Goal: Task Accomplishment & Management: Complete application form

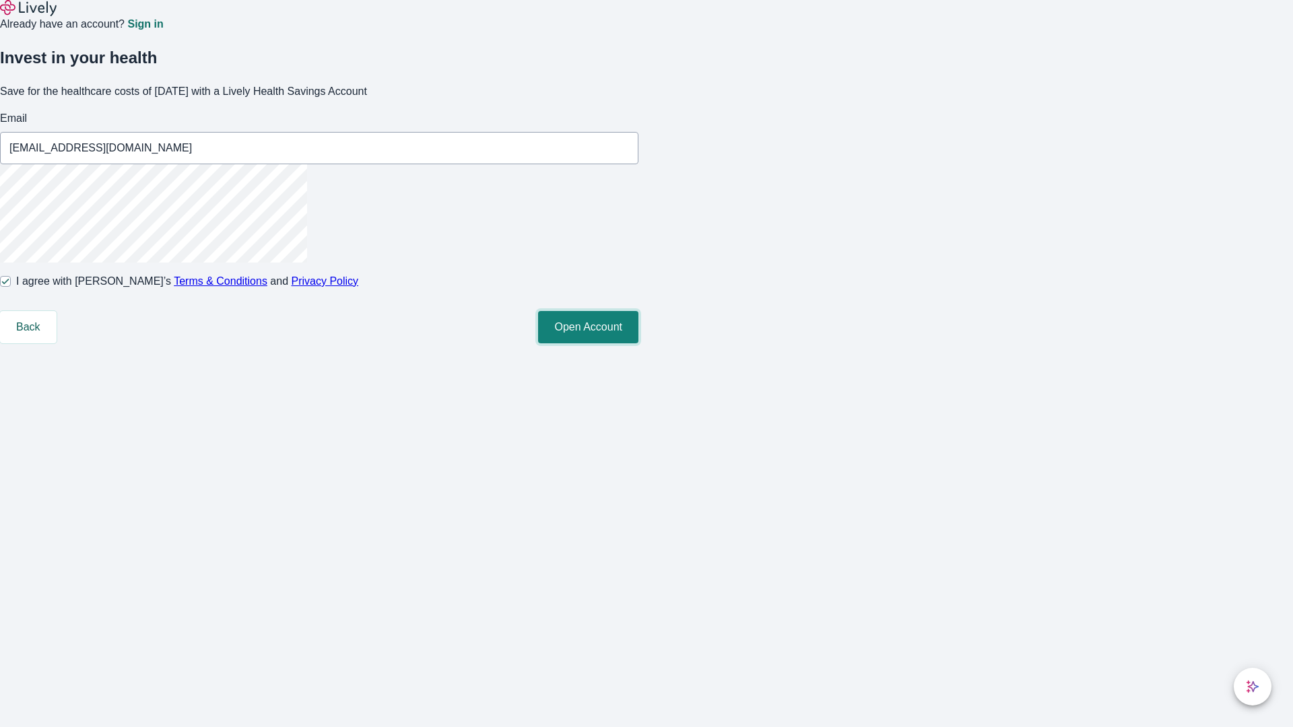
click at [639, 344] on button "Open Account" at bounding box center [588, 327] width 100 height 32
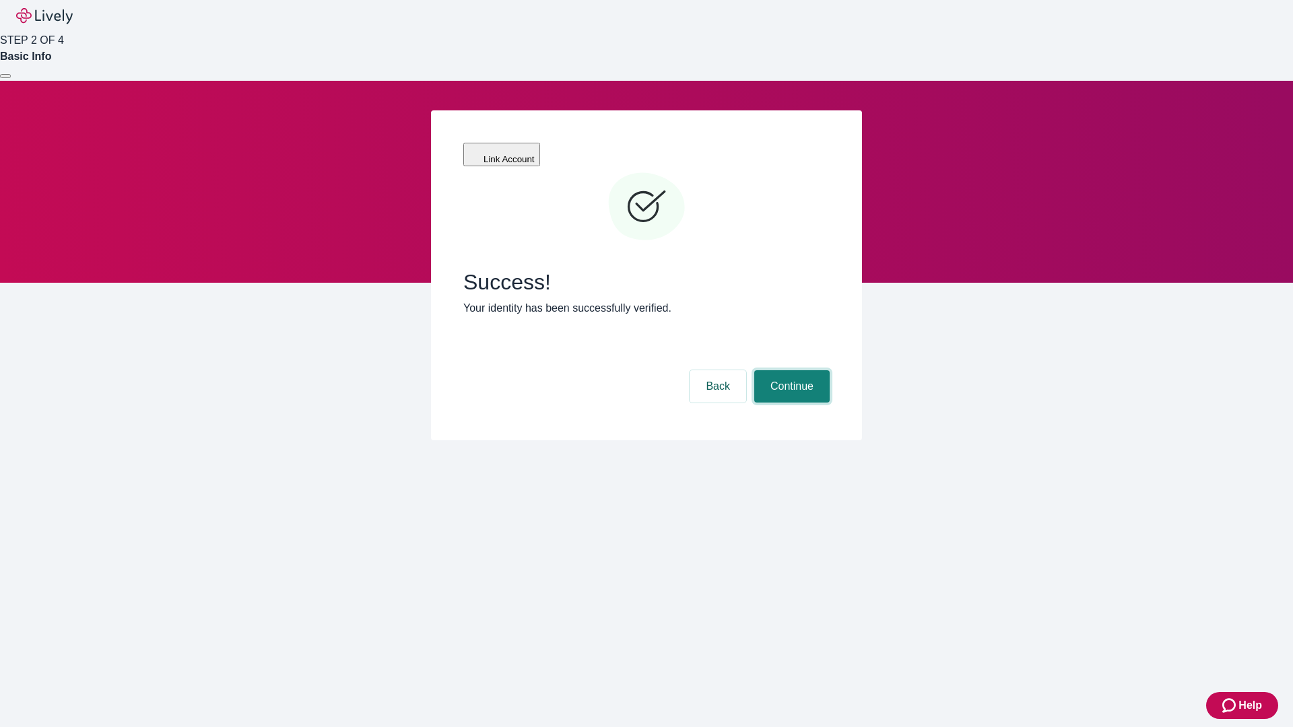
click at [790, 370] on button "Continue" at bounding box center [791, 386] width 75 height 32
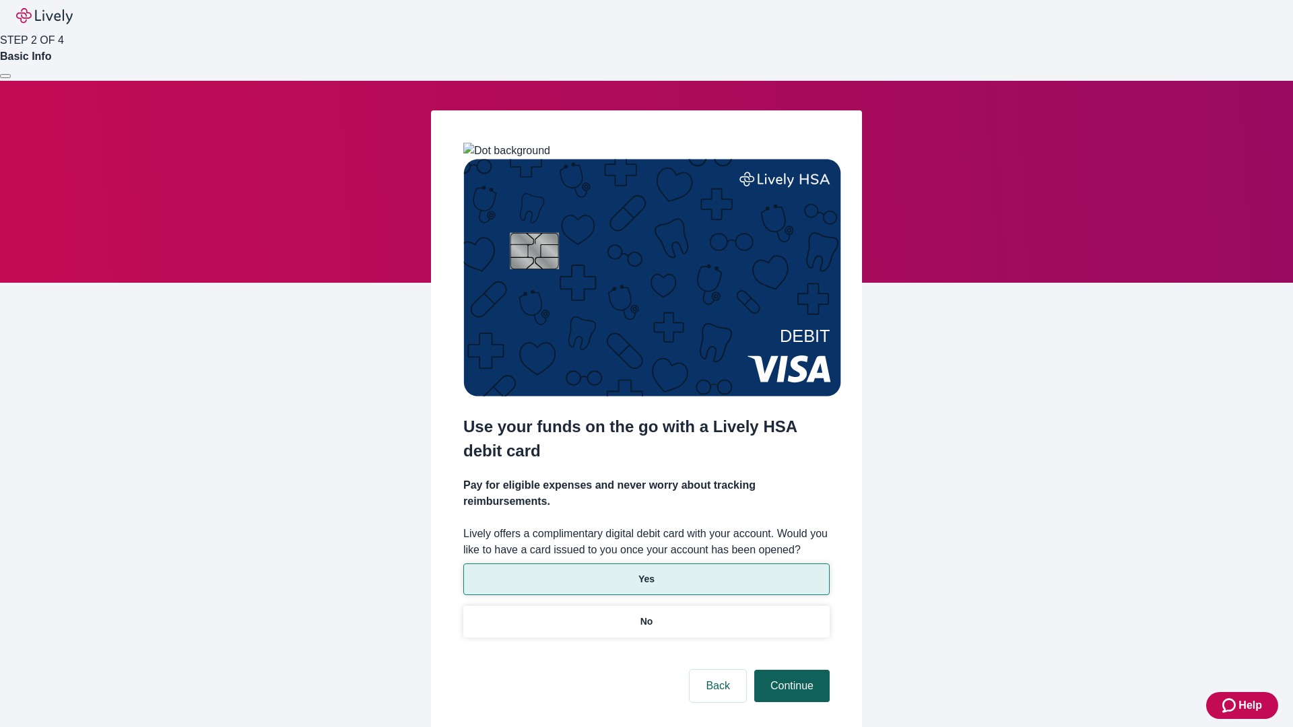
click at [646, 615] on p "No" at bounding box center [647, 622] width 13 height 14
click at [790, 670] on button "Continue" at bounding box center [791, 686] width 75 height 32
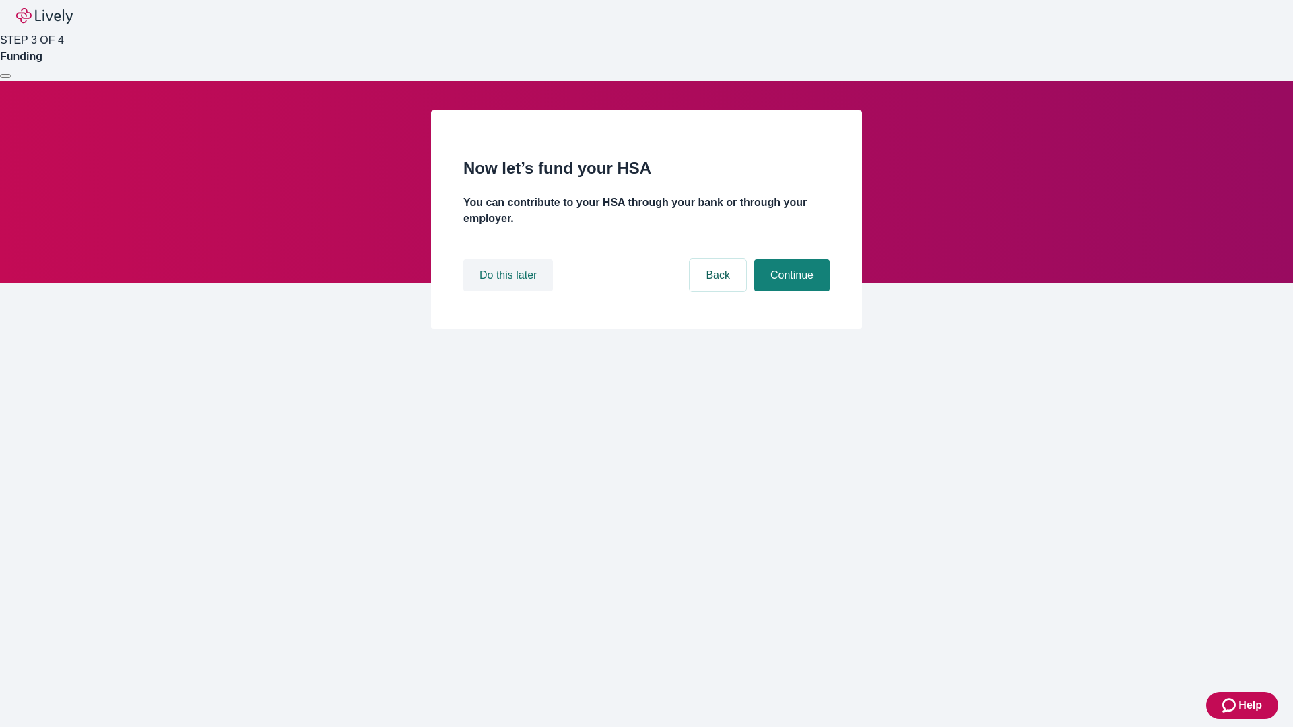
click at [510, 292] on button "Do this later" at bounding box center [508, 275] width 90 height 32
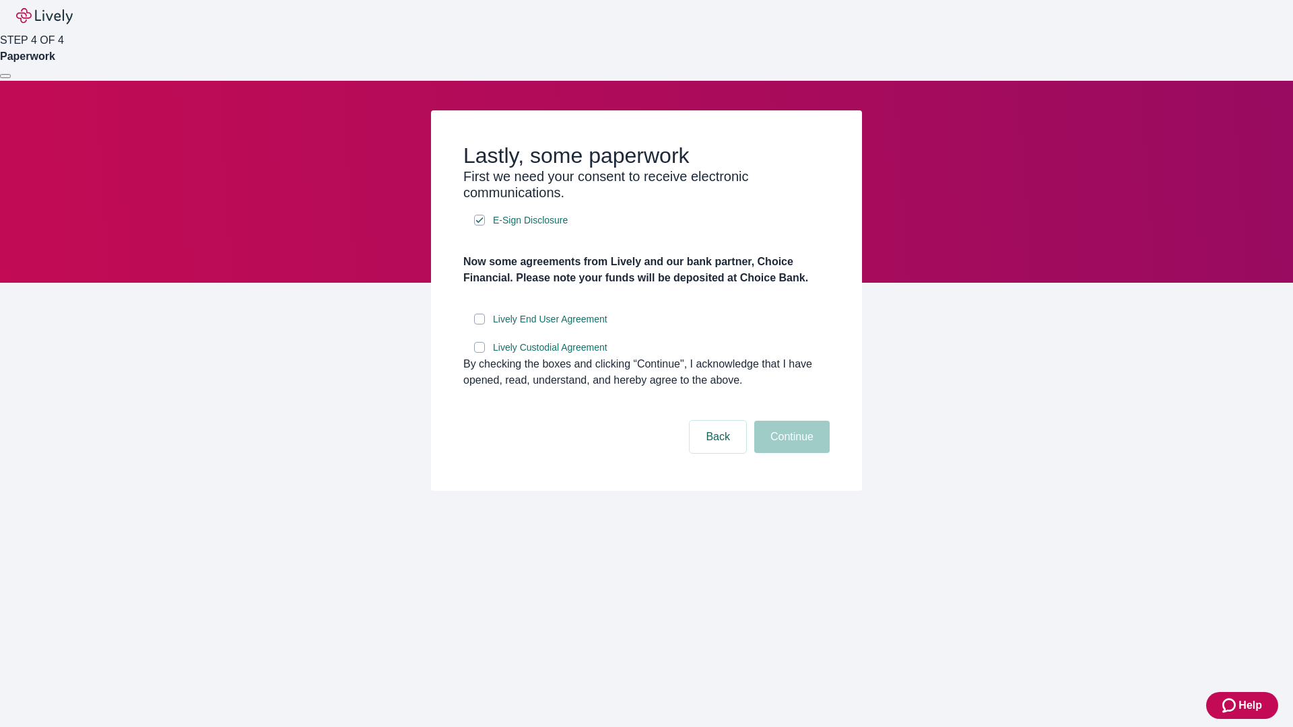
click at [480, 325] on input "Lively End User Agreement" at bounding box center [479, 319] width 11 height 11
checkbox input "true"
click at [480, 353] on input "Lively Custodial Agreement" at bounding box center [479, 347] width 11 height 11
checkbox input "true"
click at [790, 453] on button "Continue" at bounding box center [791, 437] width 75 height 32
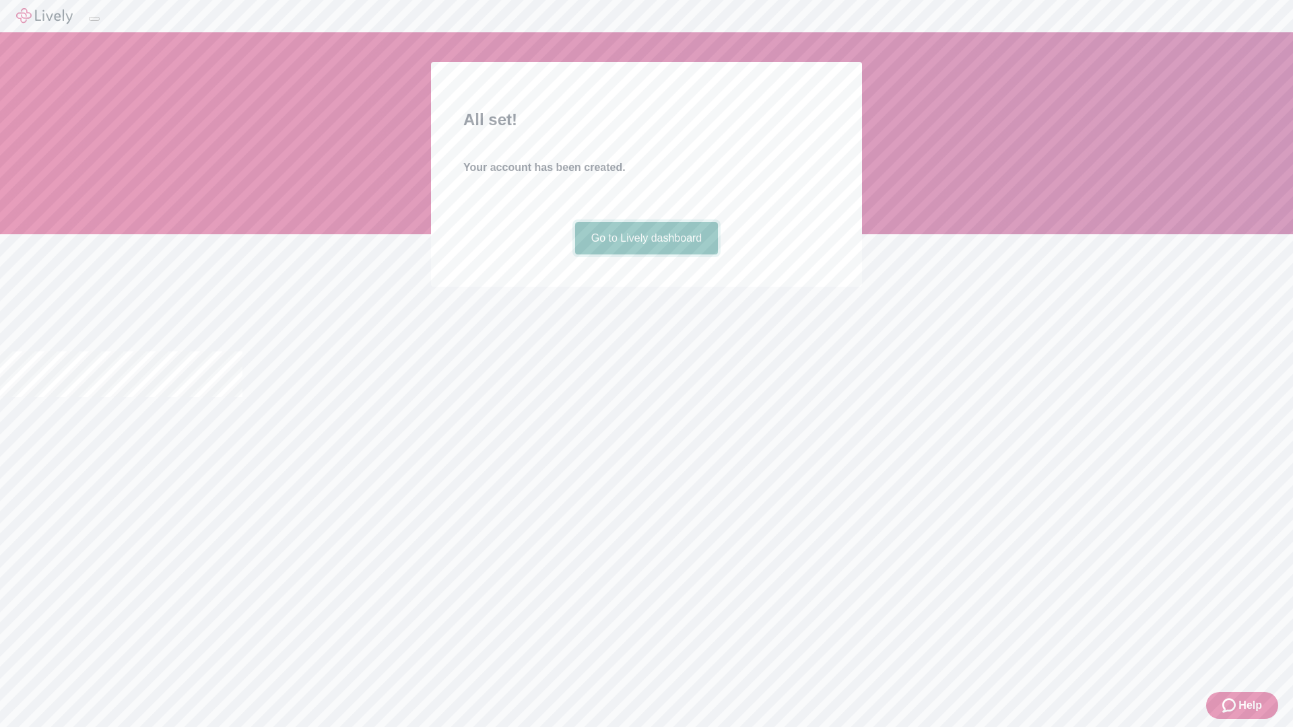
click at [646, 255] on link "Go to Lively dashboard" at bounding box center [646, 238] width 143 height 32
